Goal: Book appointment/travel/reservation

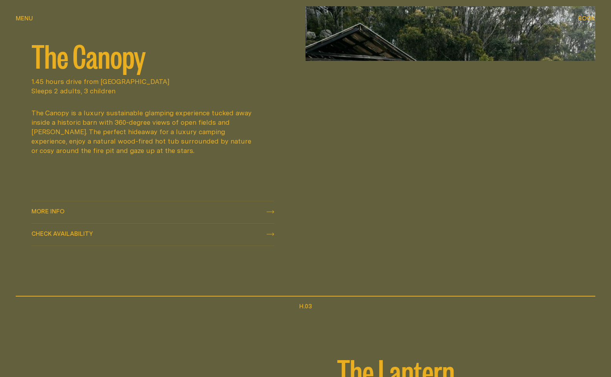
scroll to position [773, 0]
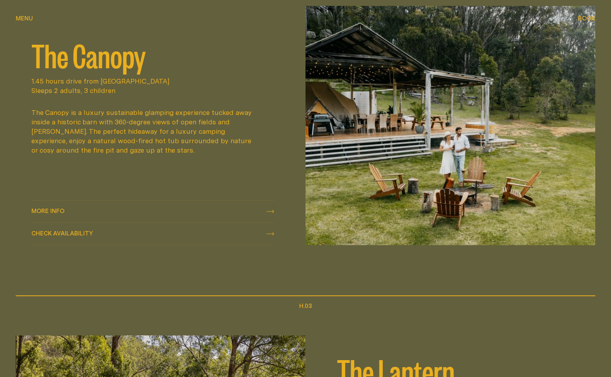
click at [270, 233] on icon "check availability" at bounding box center [269, 233] width 7 height 3
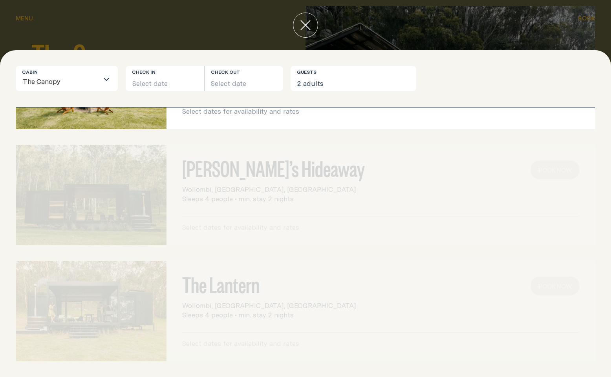
scroll to position [0, 0]
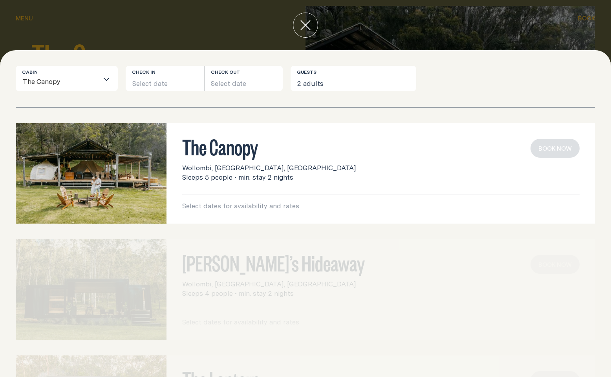
drag, startPoint x: 227, startPoint y: 164, endPoint x: 217, endPoint y: 209, distance: 46.3
click at [227, 164] on span "Wollombi, [GEOGRAPHIC_DATA], [GEOGRAPHIC_DATA]" at bounding box center [268, 167] width 173 height 9
drag, startPoint x: 216, startPoint y: 209, endPoint x: 223, endPoint y: 205, distance: 7.7
click at [216, 209] on p "Select dates for availability and rates" at bounding box center [380, 205] width 397 height 9
click at [224, 205] on p "Select dates for availability and rates" at bounding box center [380, 205] width 397 height 9
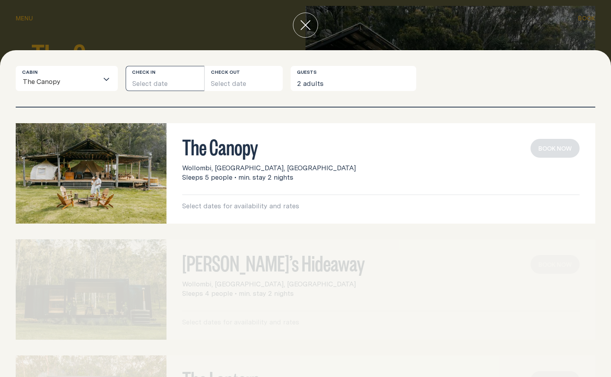
click at [144, 82] on button "Select date" at bounding box center [165, 78] width 78 height 25
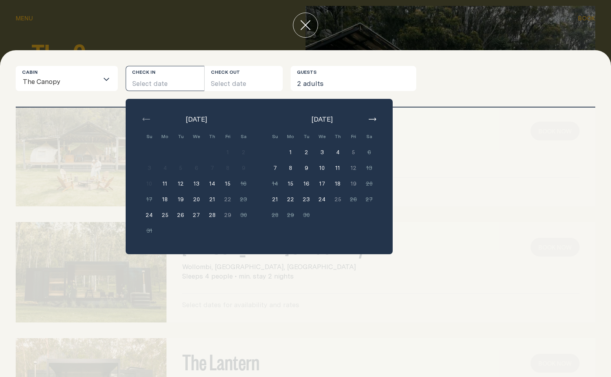
scroll to position [12, 0]
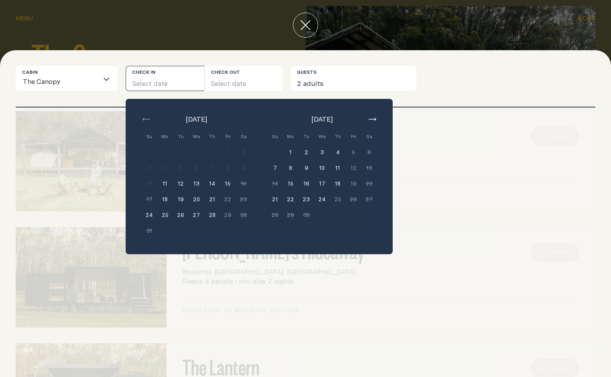
click at [373, 120] on icon "button" at bounding box center [371, 119] width 7 height 3
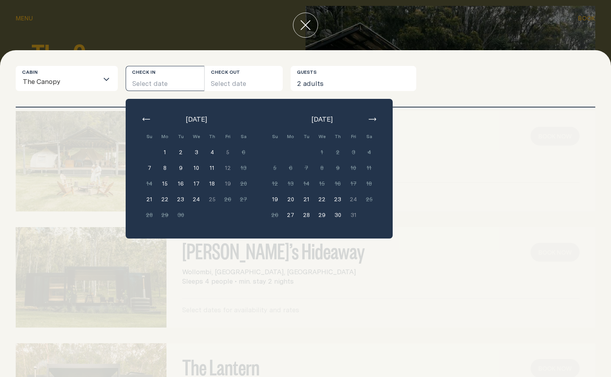
click at [311, 26] on button "close" at bounding box center [305, 25] width 25 height 25
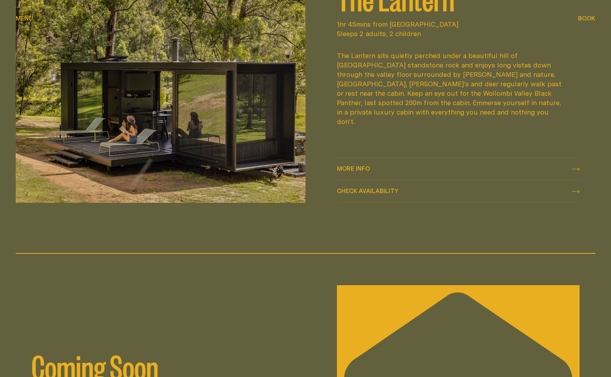
scroll to position [1151, 0]
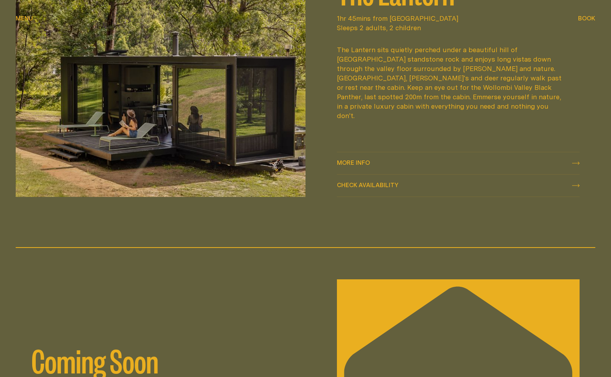
click at [436, 157] on link "More info More info" at bounding box center [458, 163] width 242 height 22
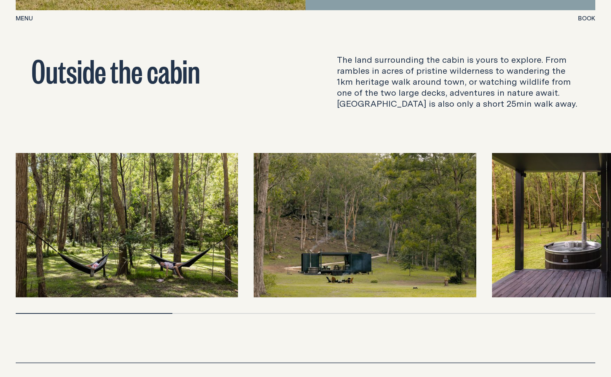
scroll to position [2536, 0]
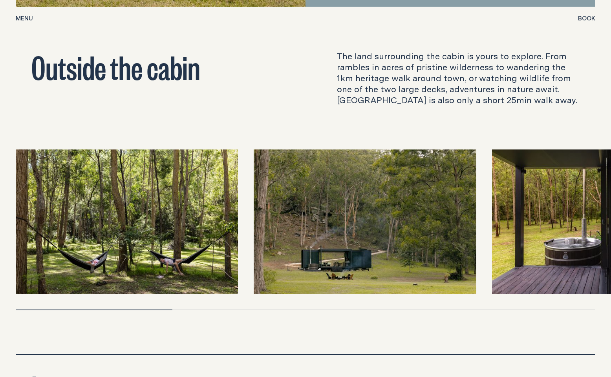
click at [565, 193] on img at bounding box center [603, 221] width 222 height 144
click at [351, 310] on div at bounding box center [305, 310] width 579 height 1
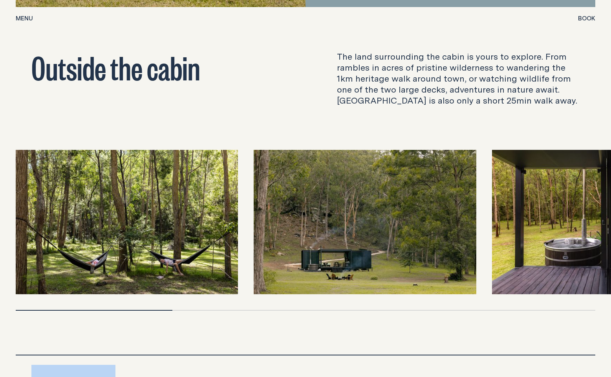
drag, startPoint x: 350, startPoint y: 270, endPoint x: 170, endPoint y: 279, distance: 180.3
drag, startPoint x: 164, startPoint y: 271, endPoint x: 337, endPoint y: 267, distance: 173.1
click at [334, 267] on div at bounding box center [305, 230] width 579 height 161
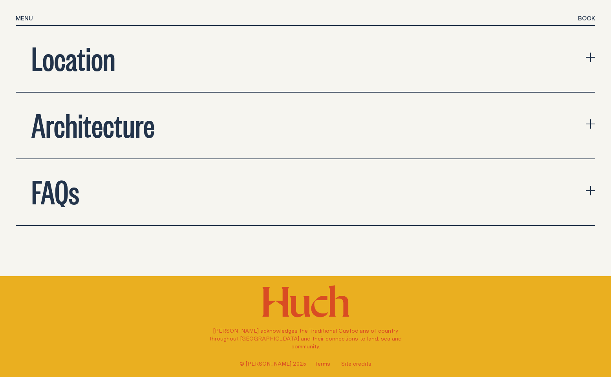
scroll to position [2865, 0]
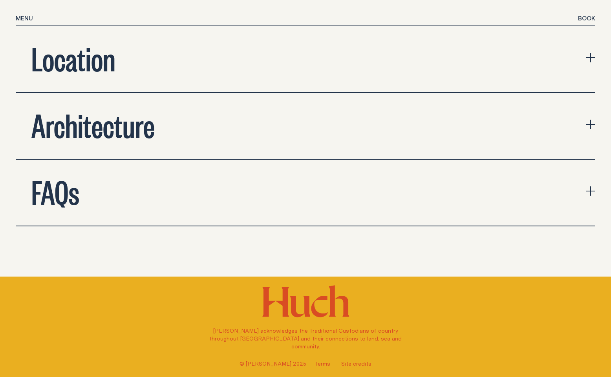
click at [114, 109] on h2 "Architecture" at bounding box center [92, 124] width 123 height 31
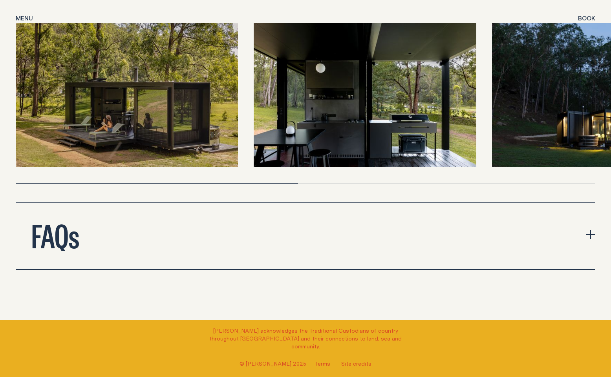
scroll to position [3144, 0]
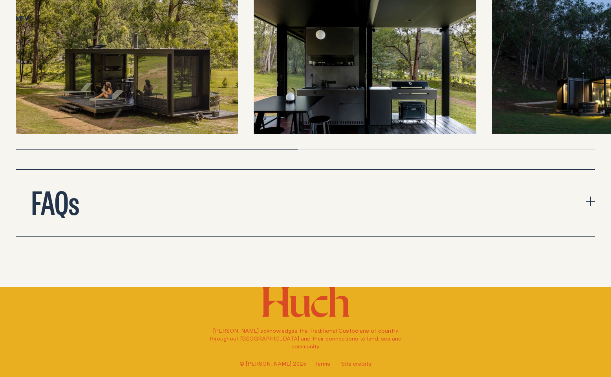
click at [237, 170] on button "FAQs" at bounding box center [305, 203] width 579 height 66
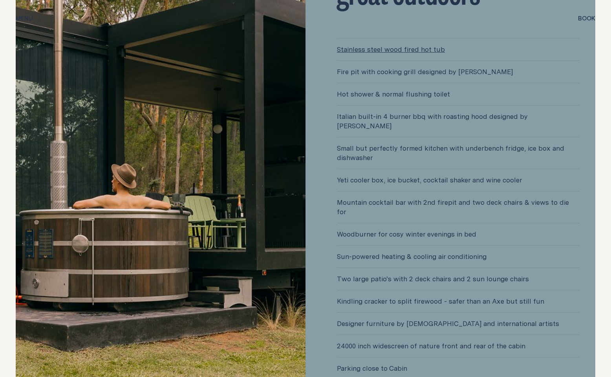
scroll to position [2108, 0]
